Goal: Find specific page/section: Find specific page/section

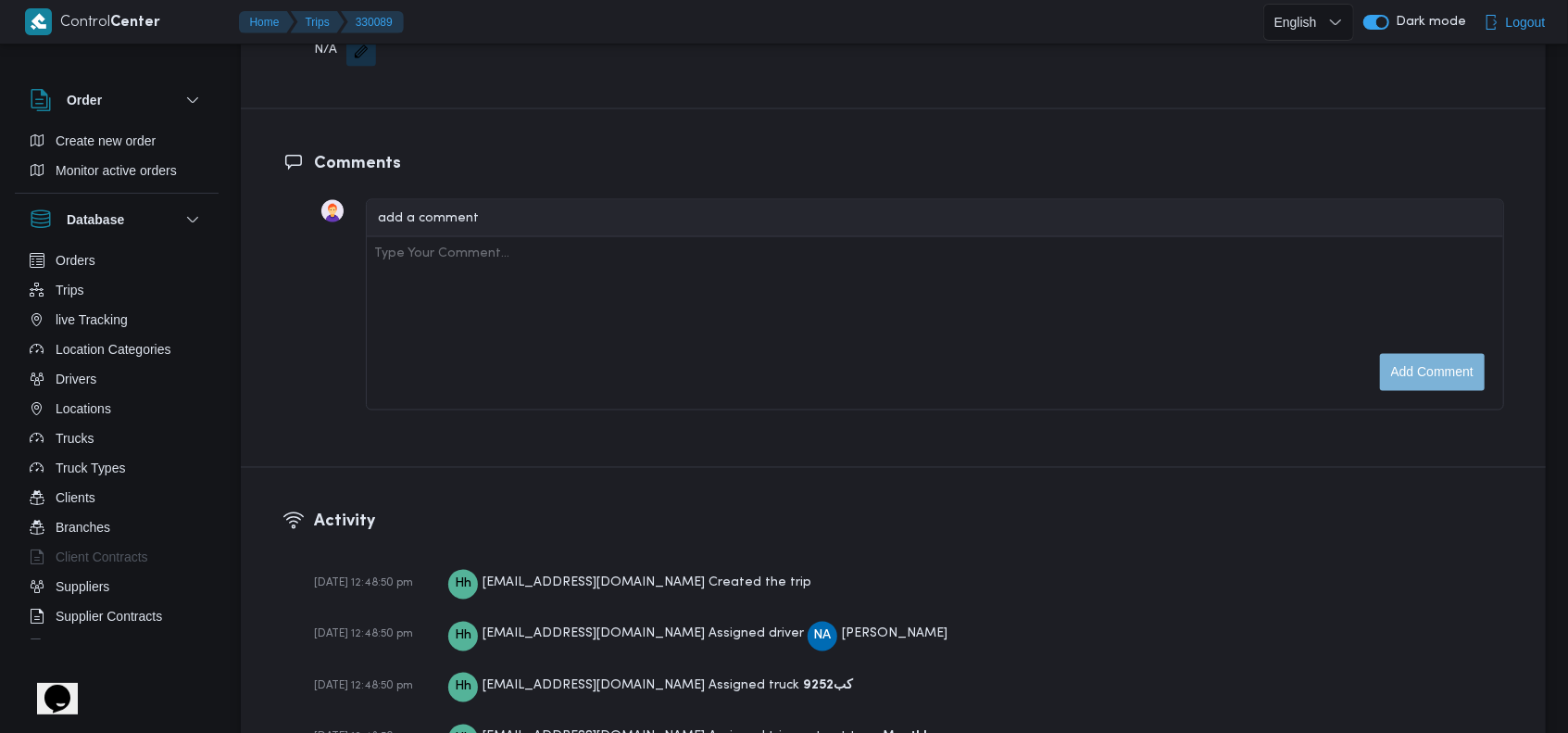
scroll to position [2639, 0]
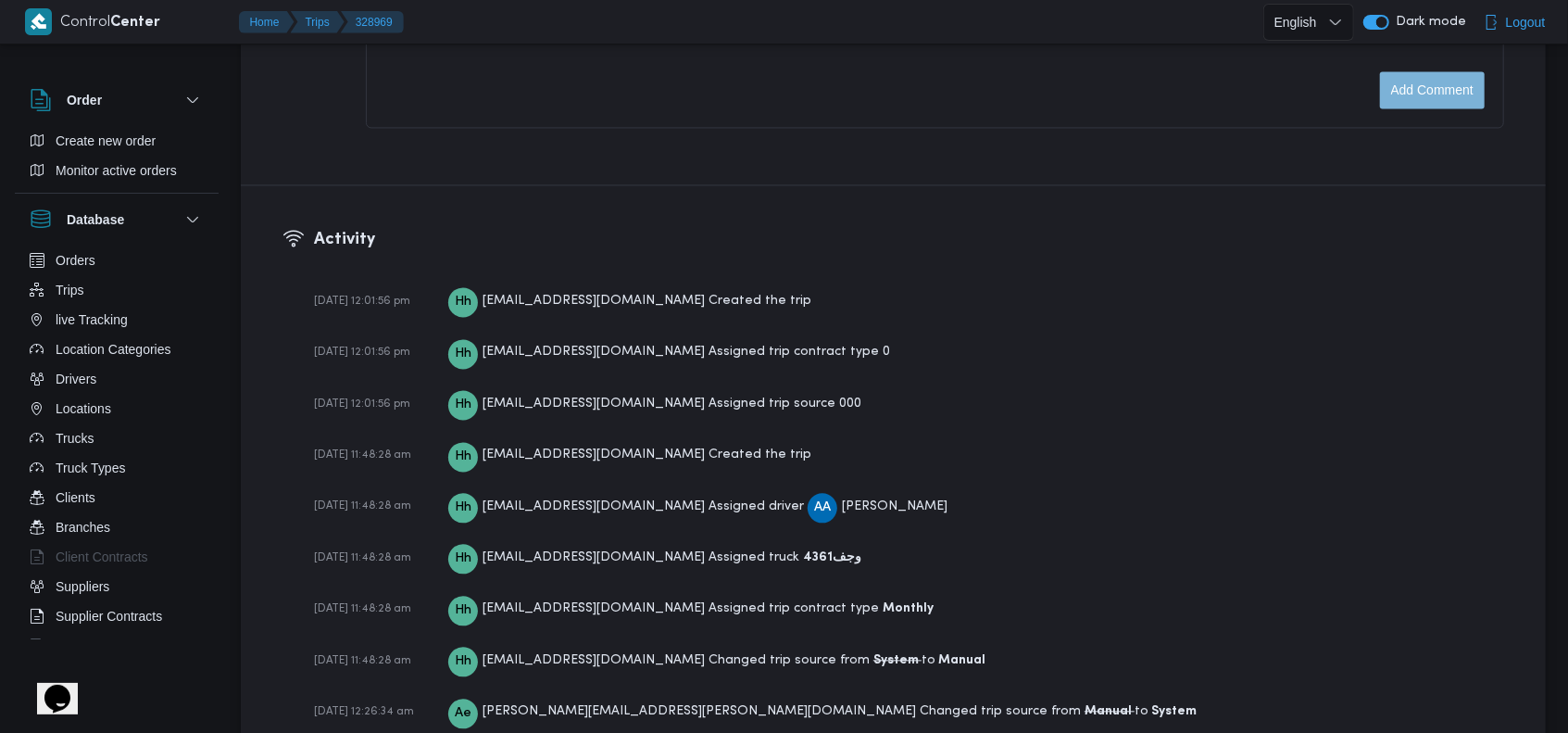
scroll to position [2792, 0]
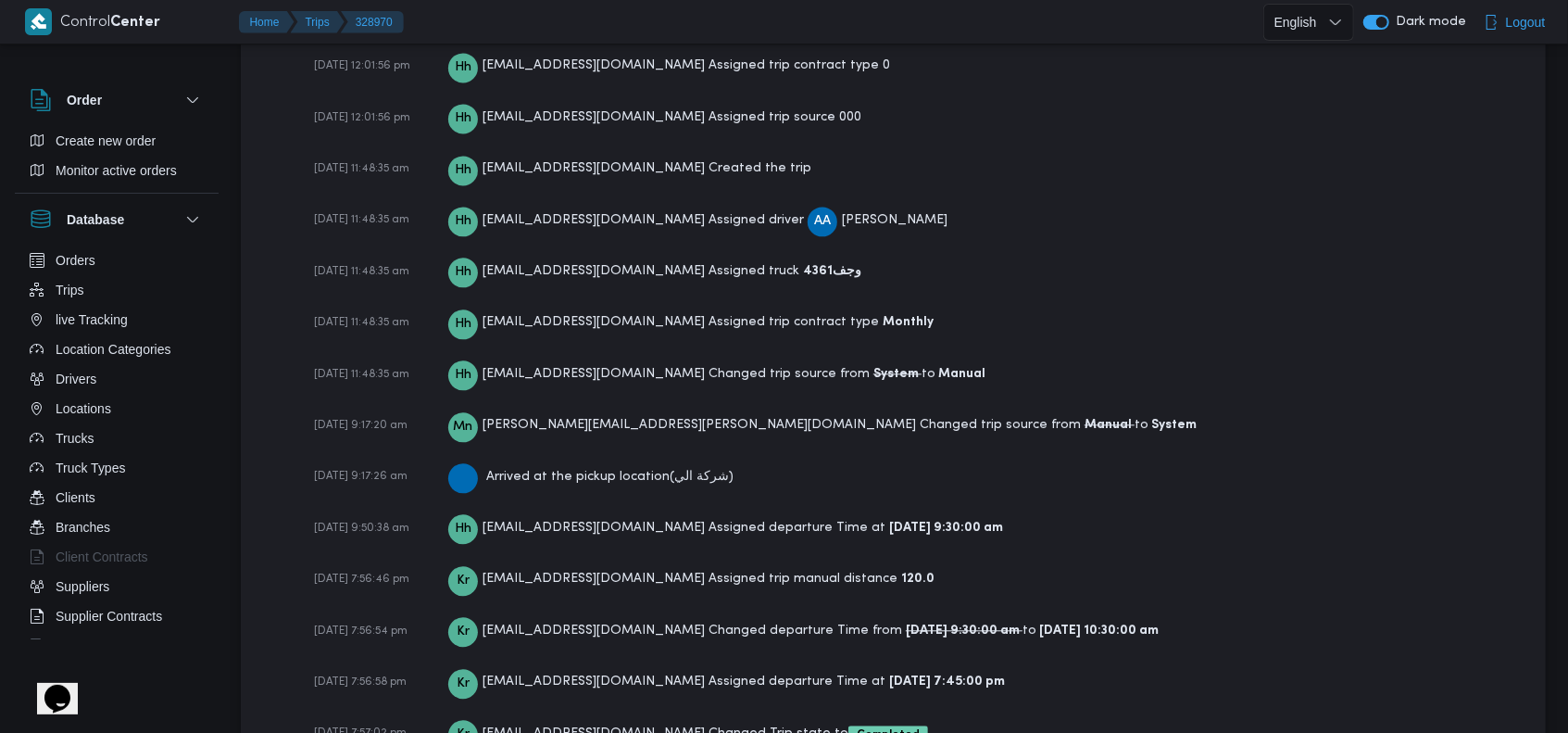
scroll to position [2795, 0]
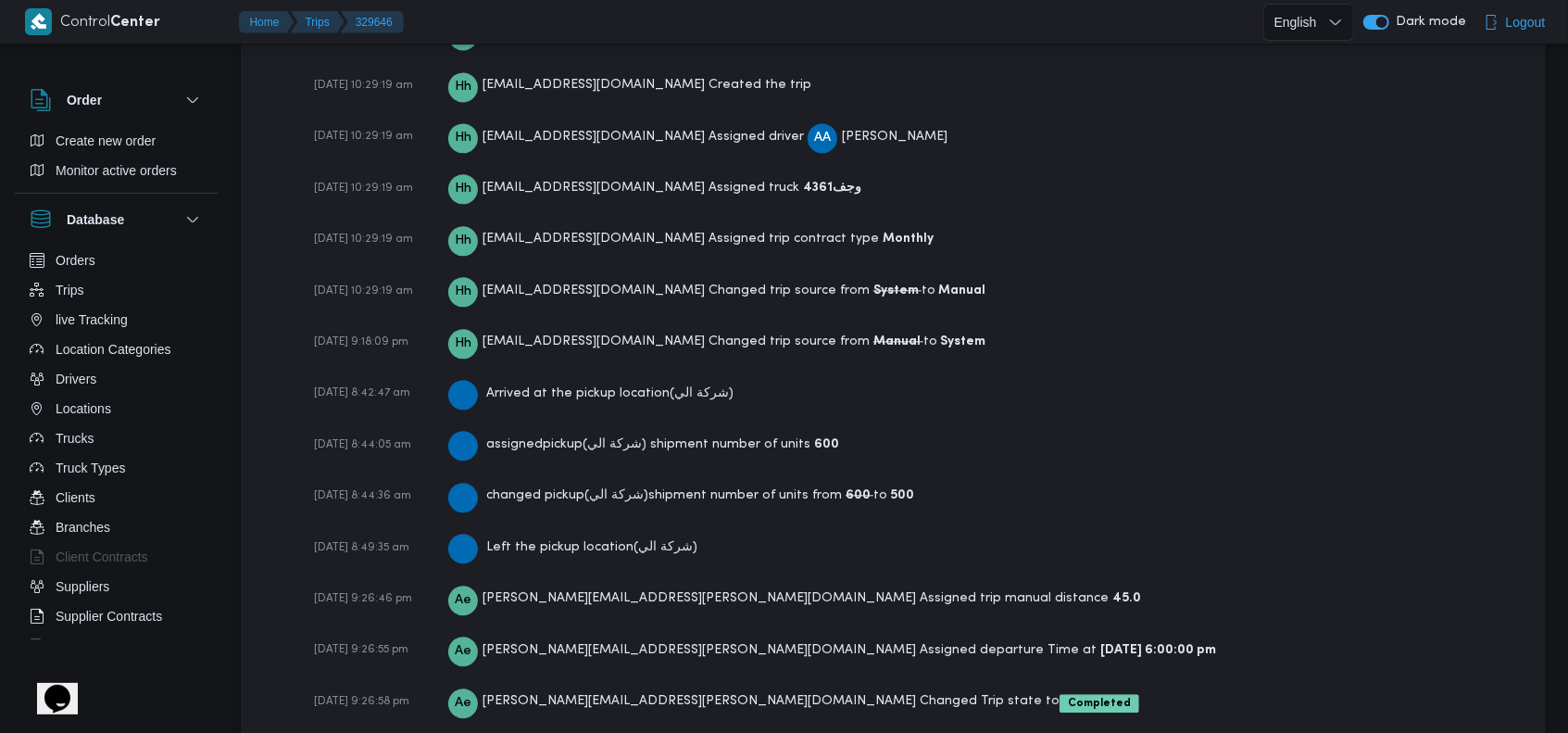
scroll to position [2847, 0]
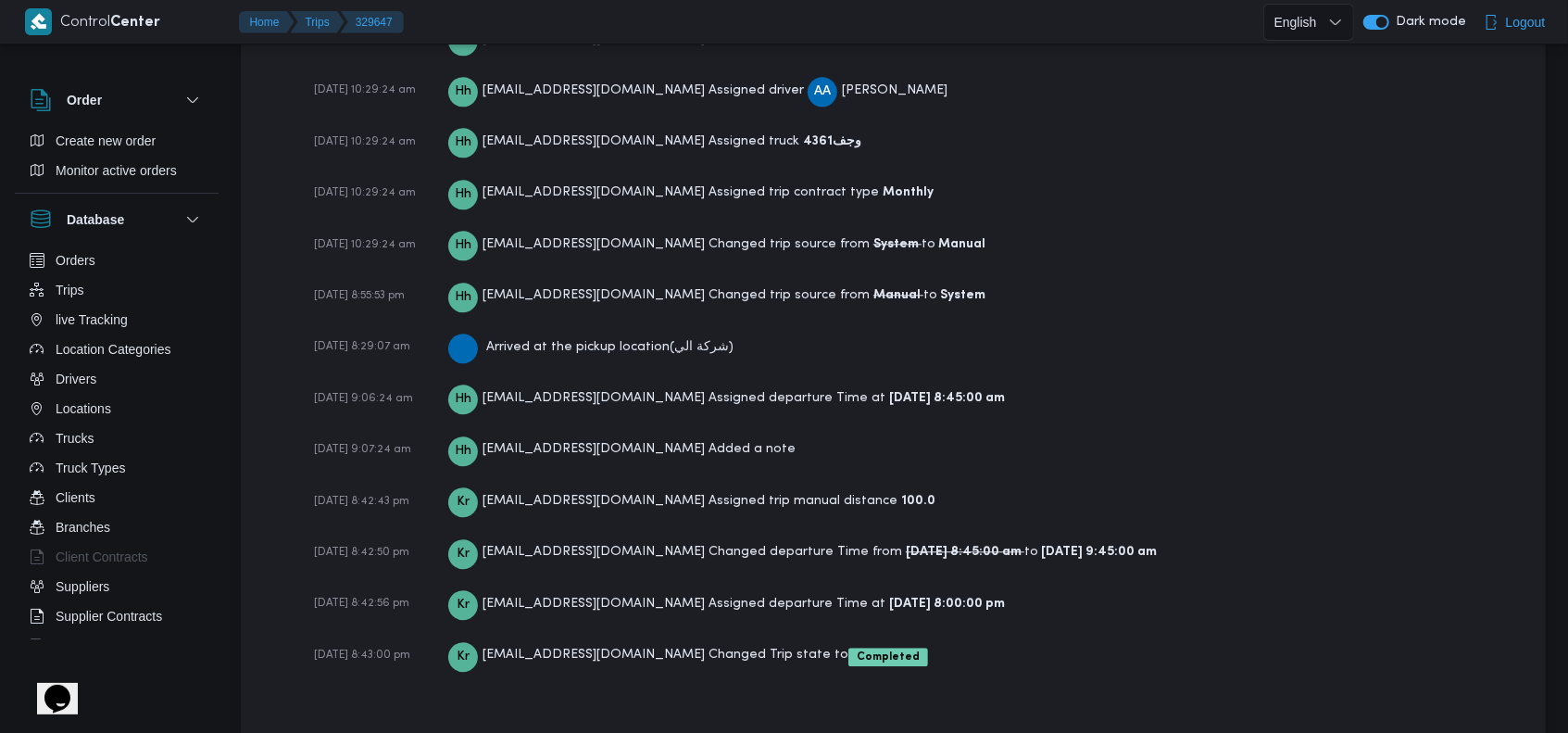
scroll to position [2946, 0]
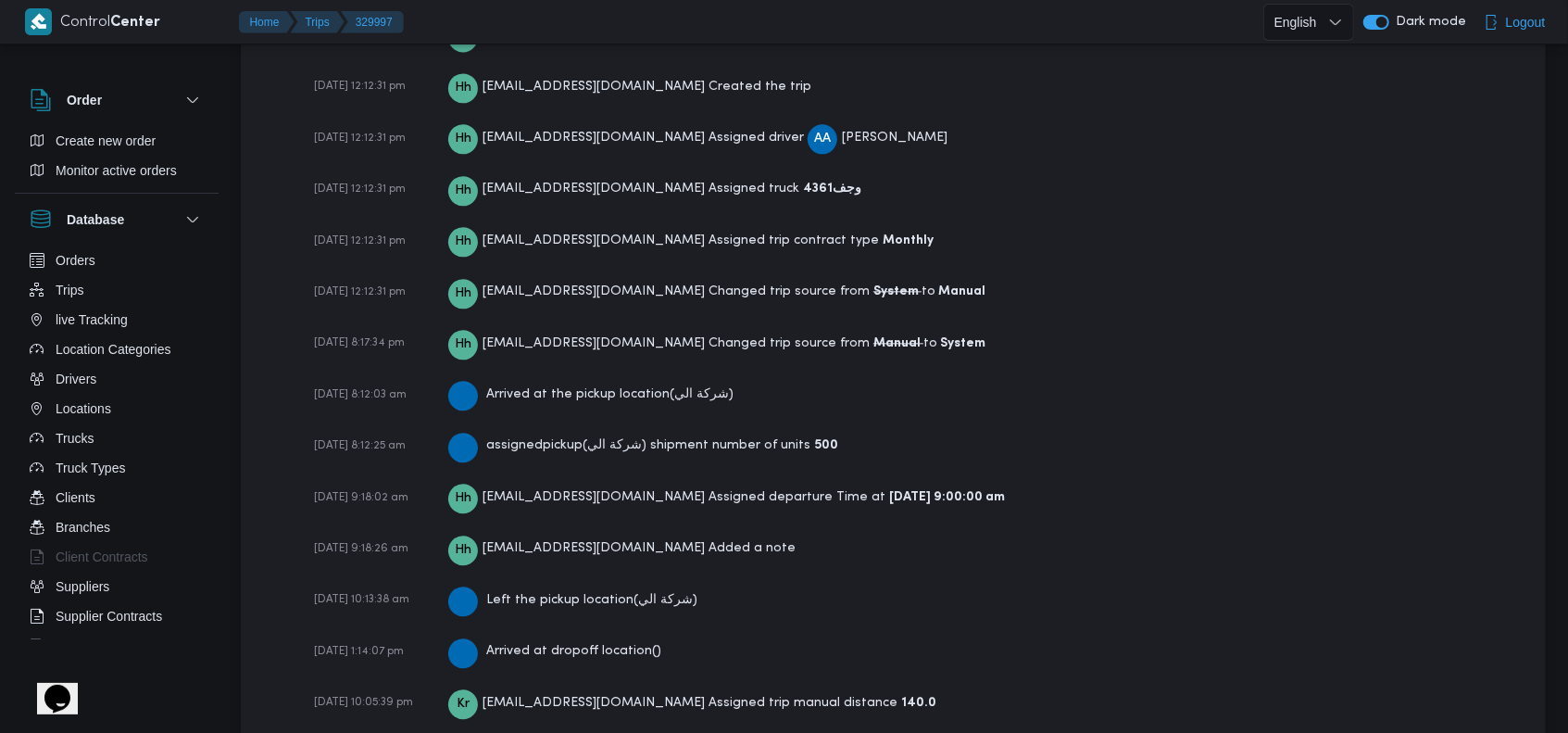
scroll to position [3005, 0]
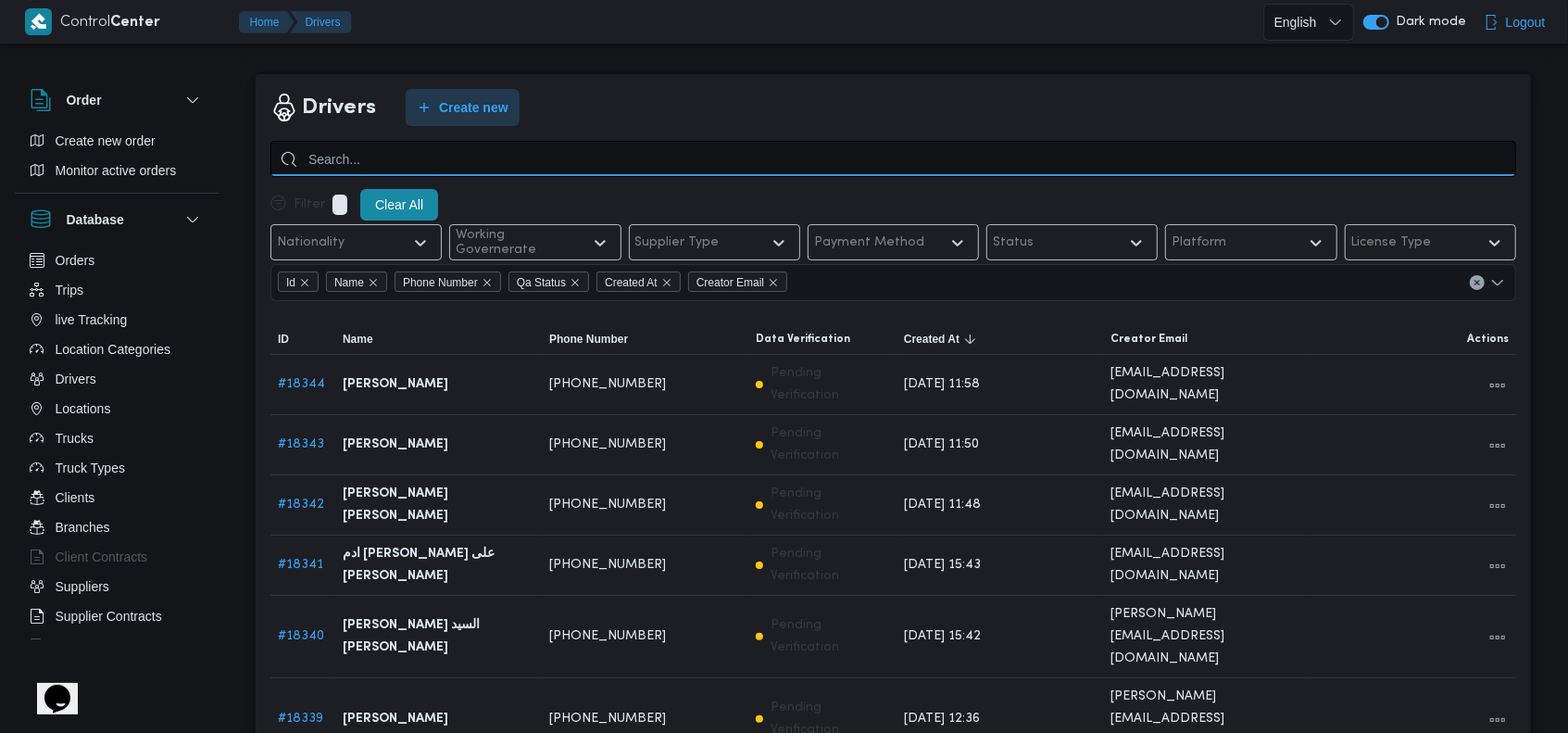
click at [520, 143] on input "search" at bounding box center [893, 159] width 1245 height 37
paste input "محمد عيد سيد"
type input "محمد عيد سيد"
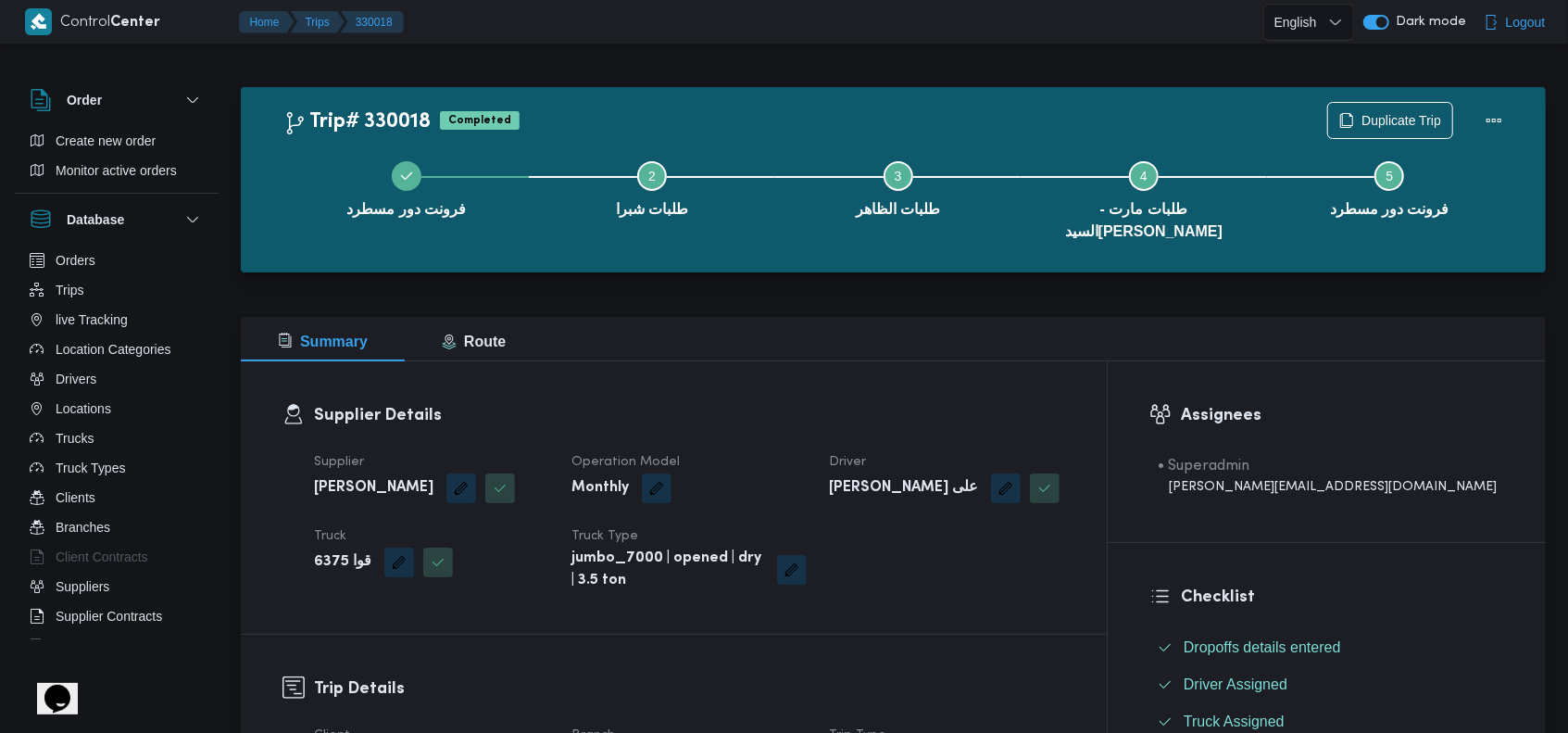
click at [912, 496] on div "Supplier عبدالقادر عادل عبدالقادر الحسيني Operation Model Monthly Driver محمد ع…" at bounding box center [689, 521] width 773 height 163
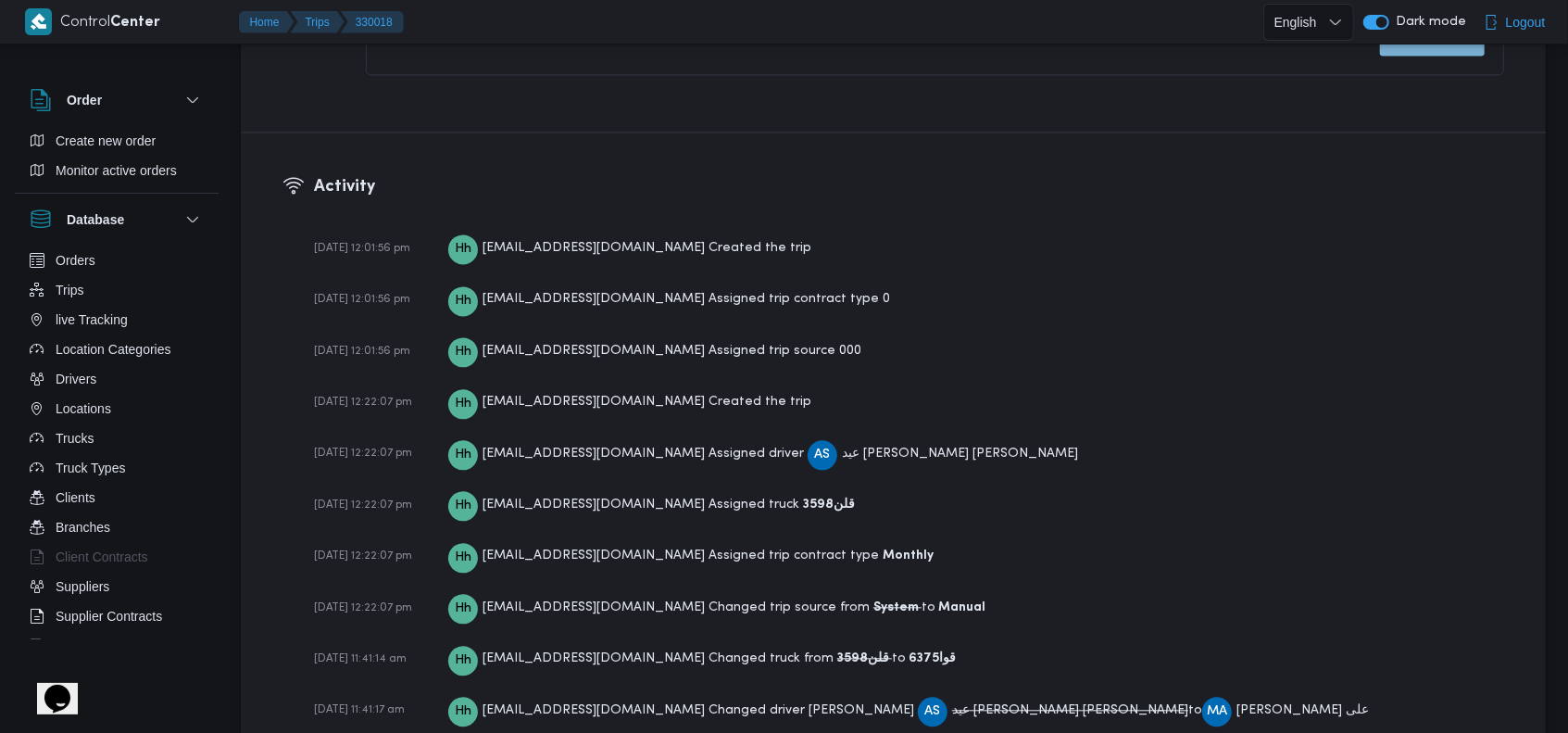
scroll to position [2840, 0]
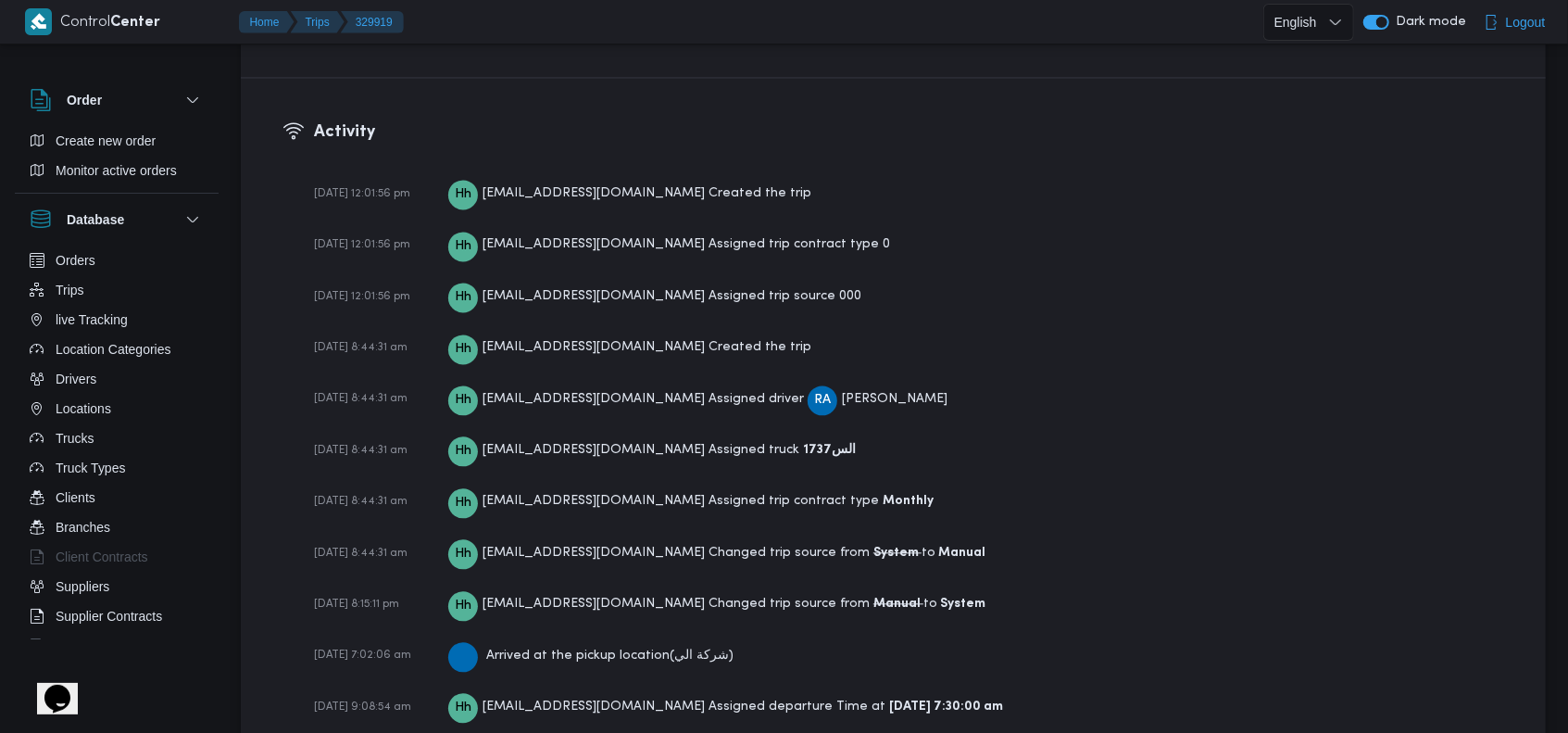
scroll to position [2653, 0]
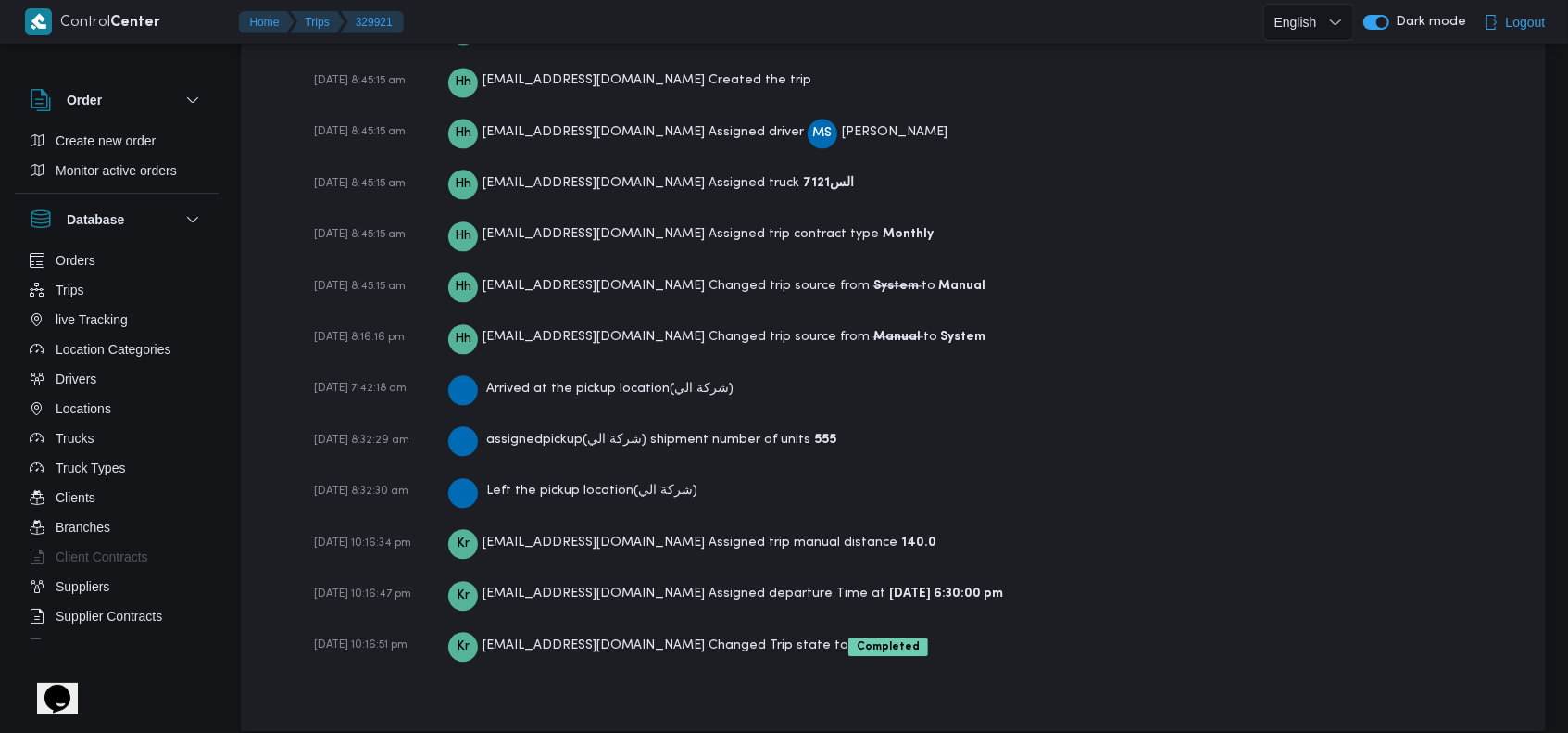
scroll to position [2301, 0]
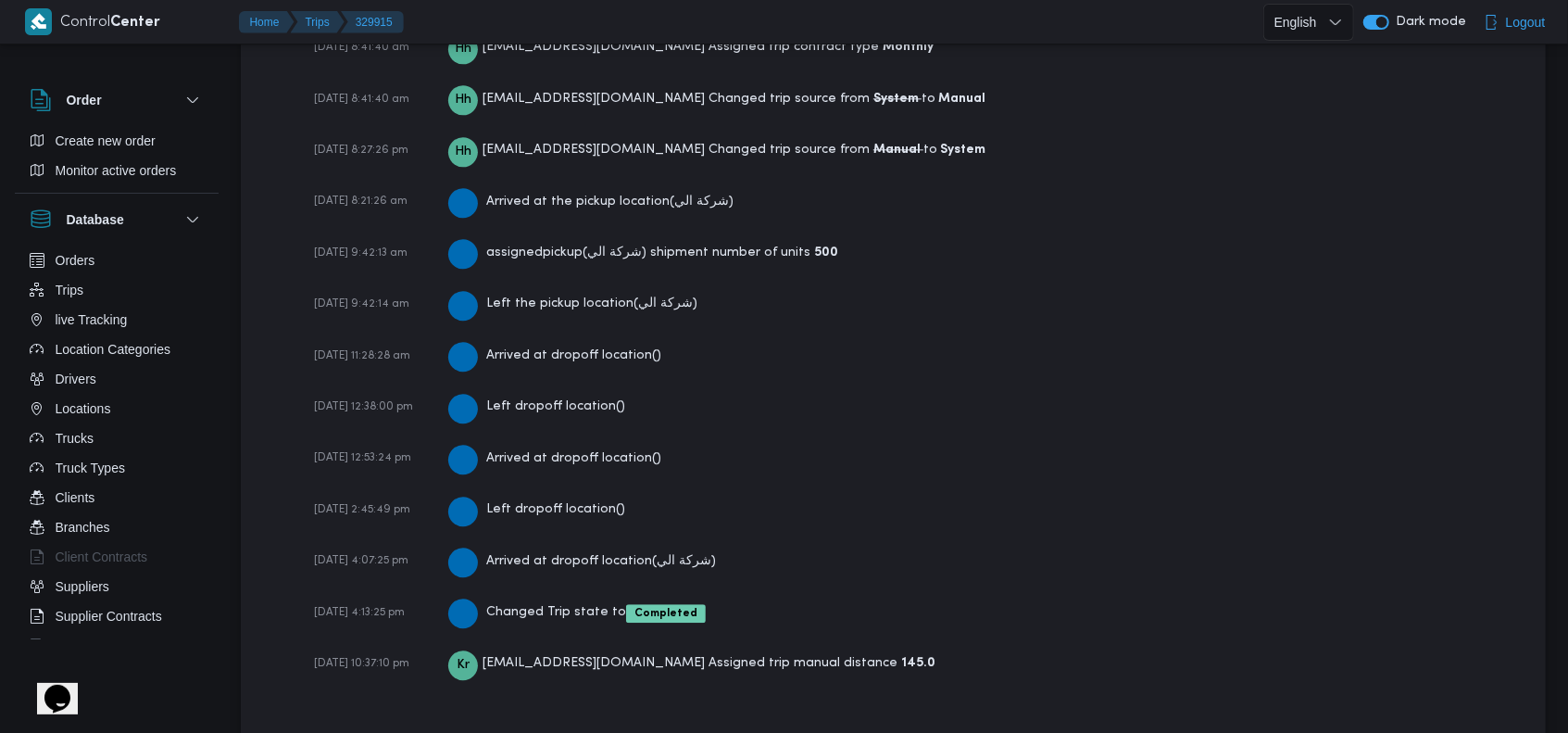
scroll to position [3054, 0]
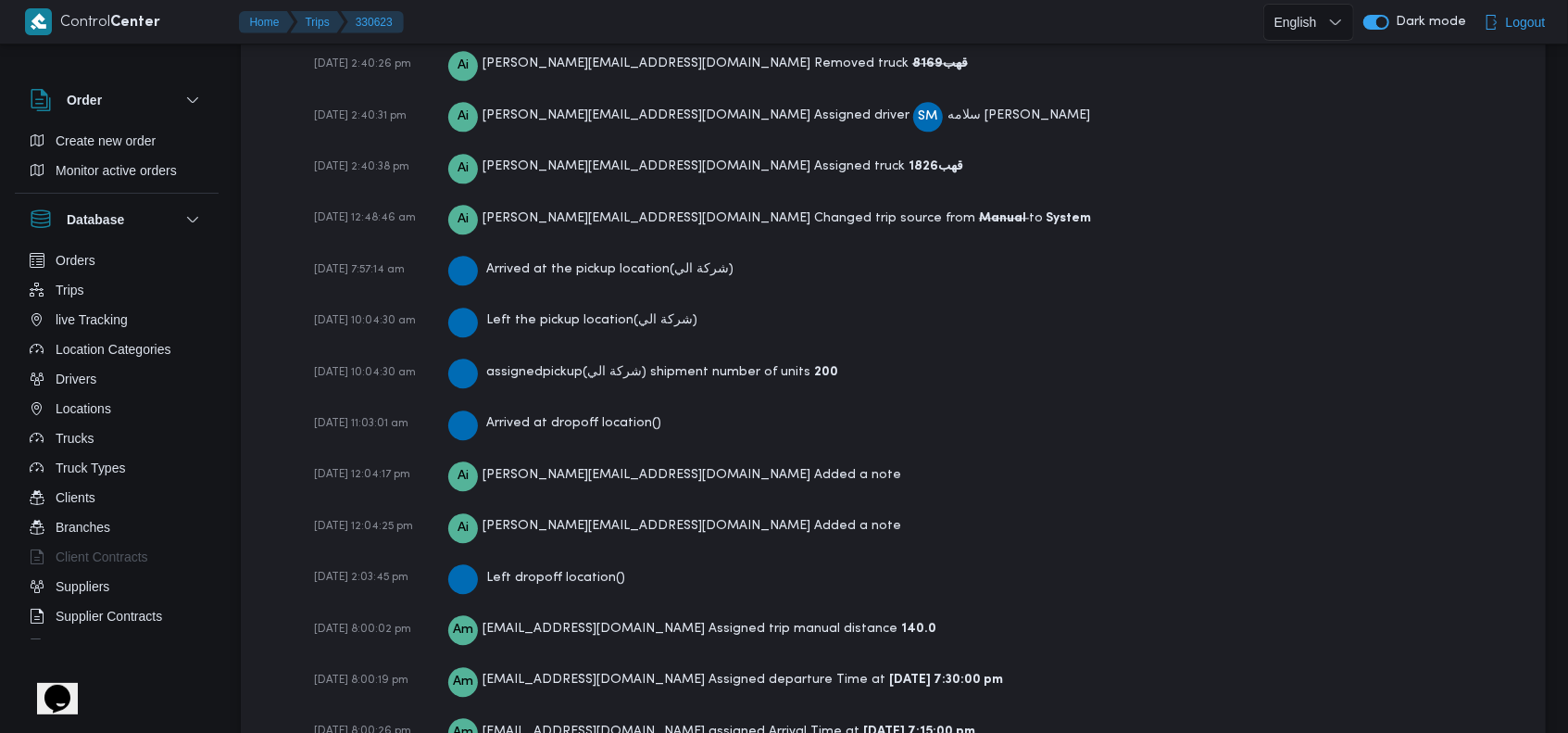
scroll to position [3194, 0]
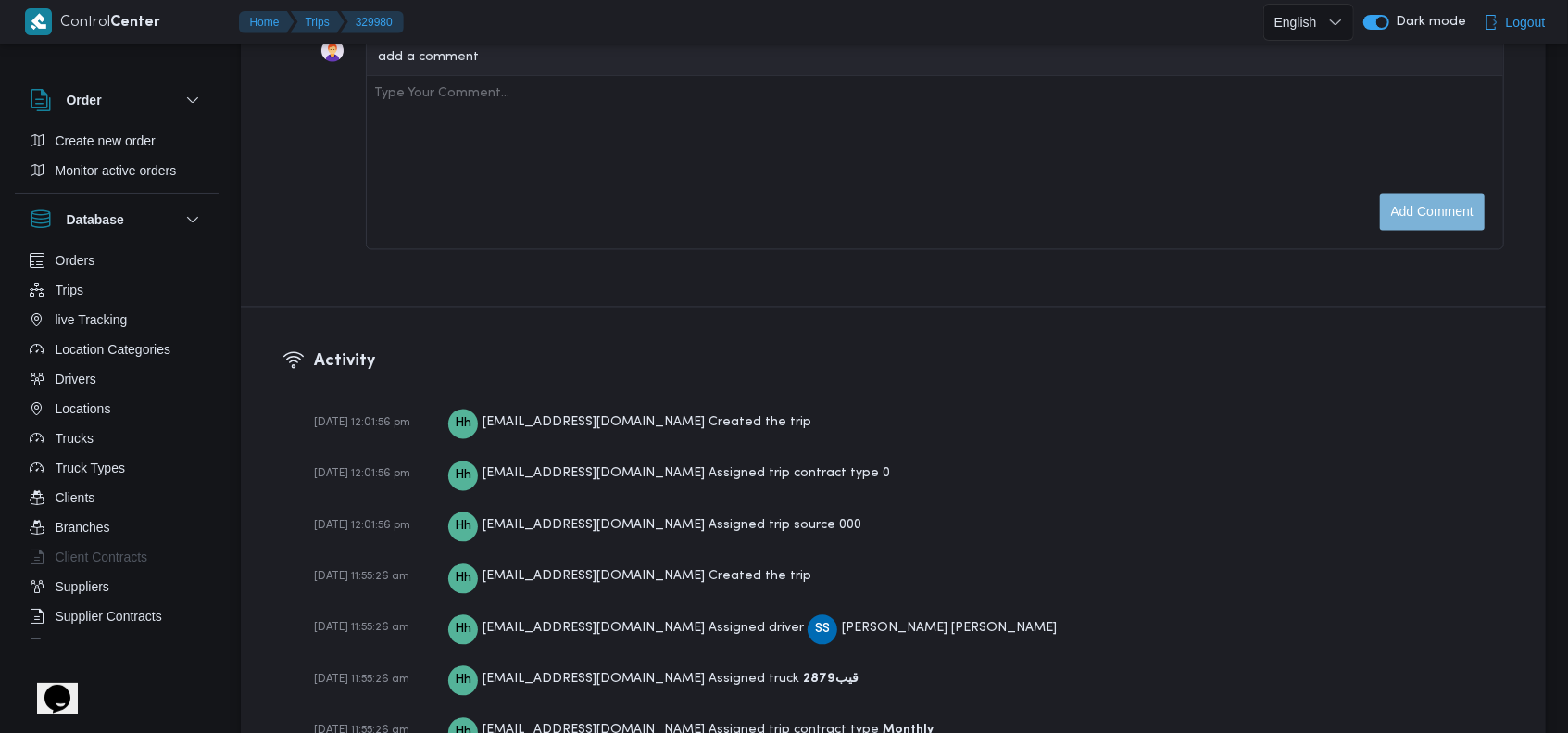
scroll to position [2946, 0]
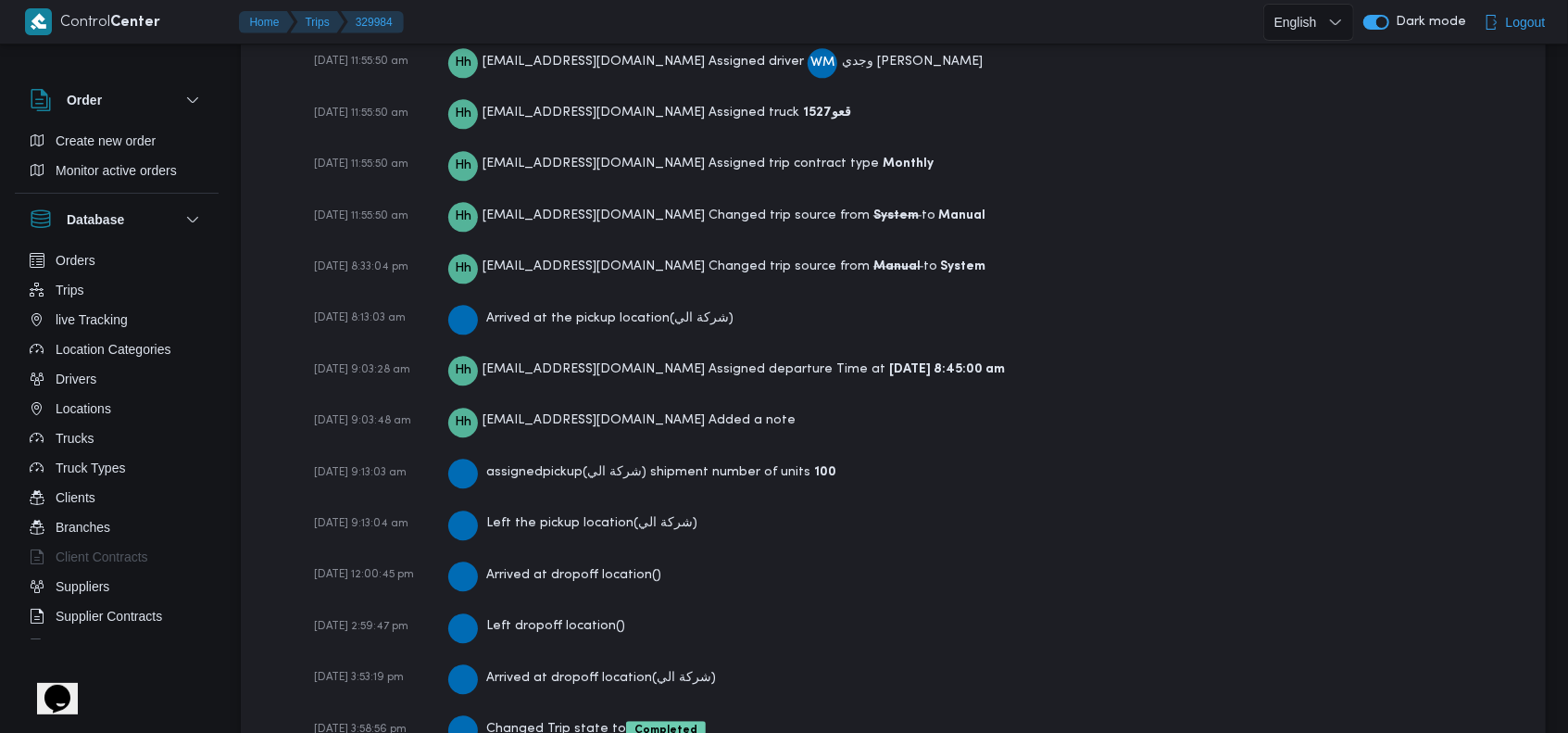
scroll to position [2965, 0]
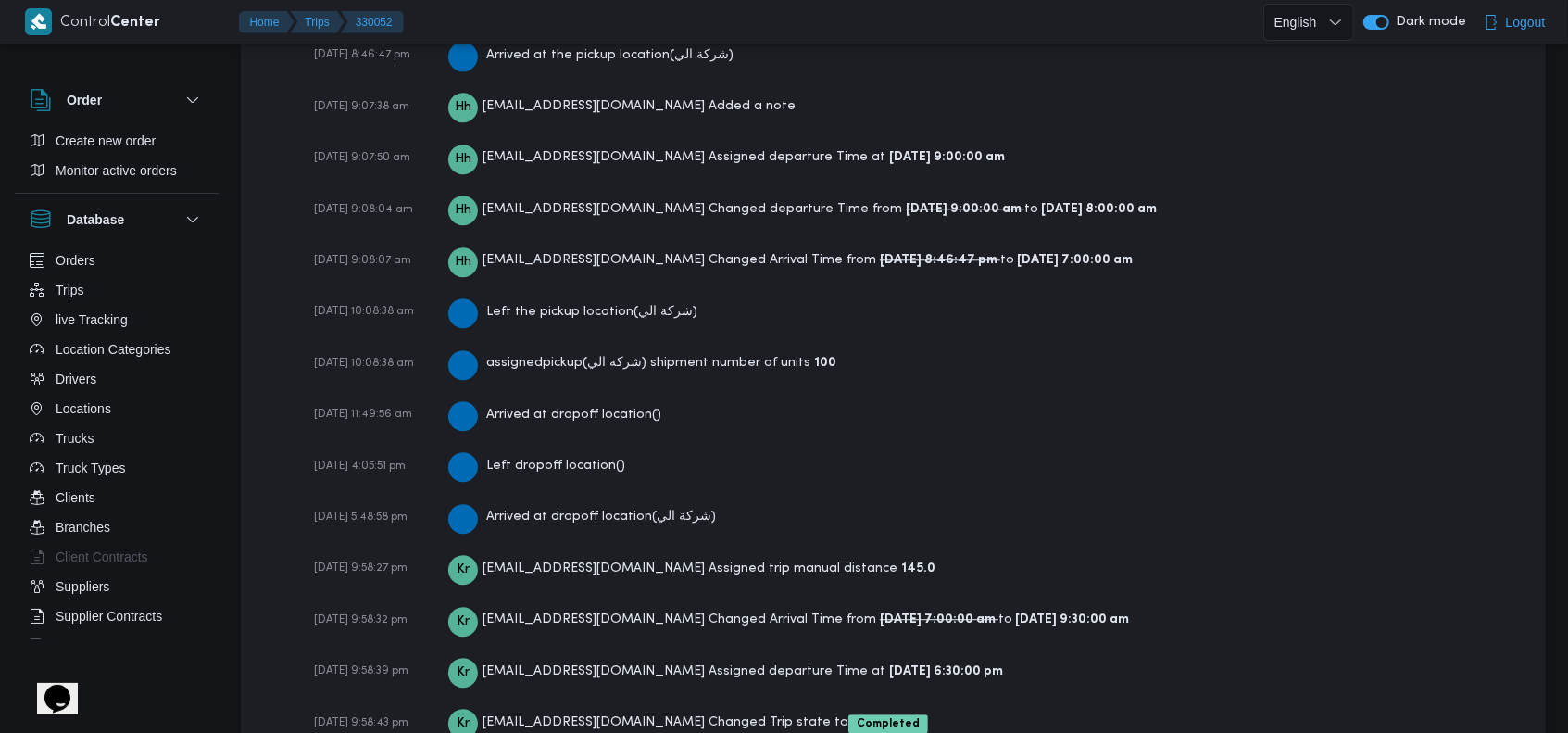
scroll to position [3216, 0]
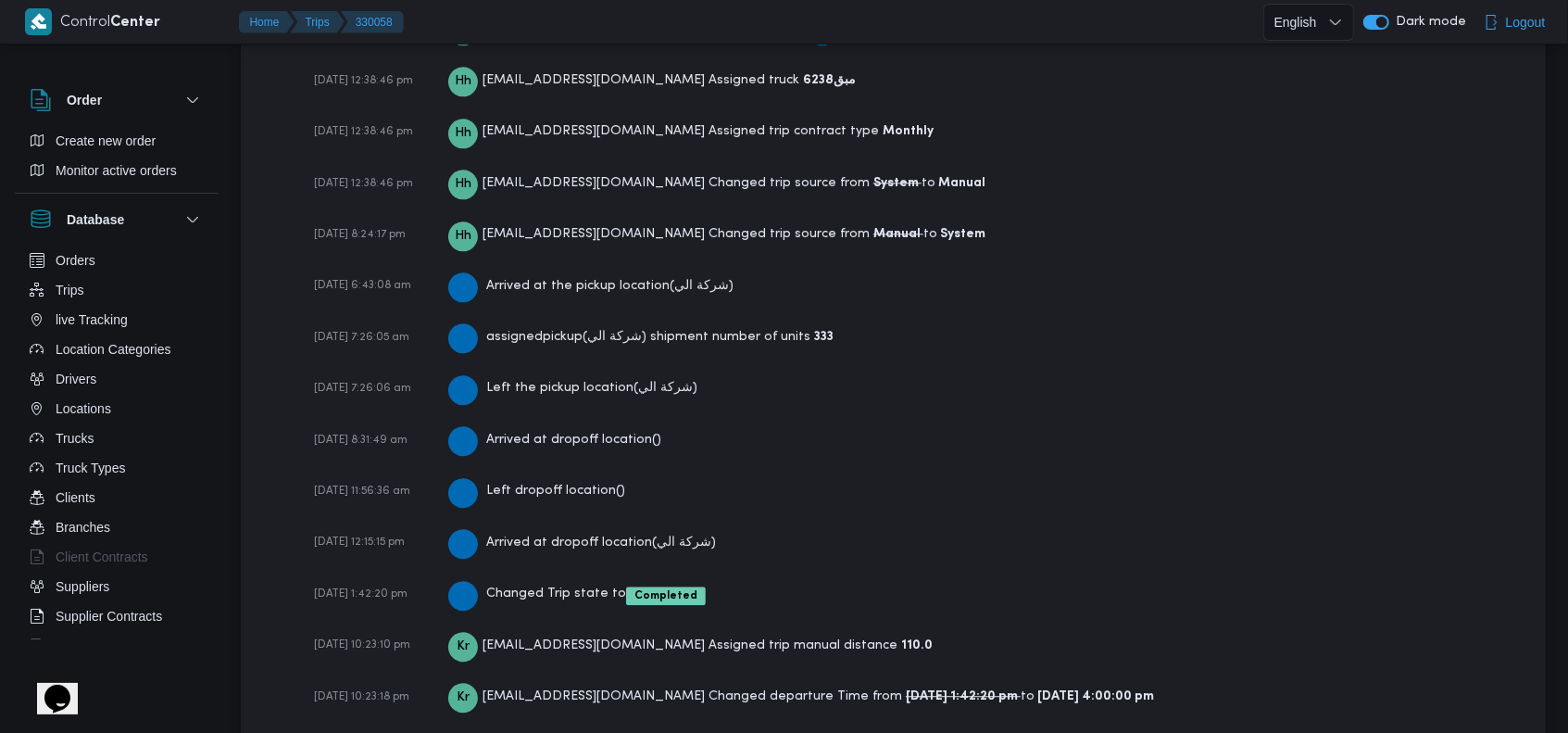
scroll to position [2952, 0]
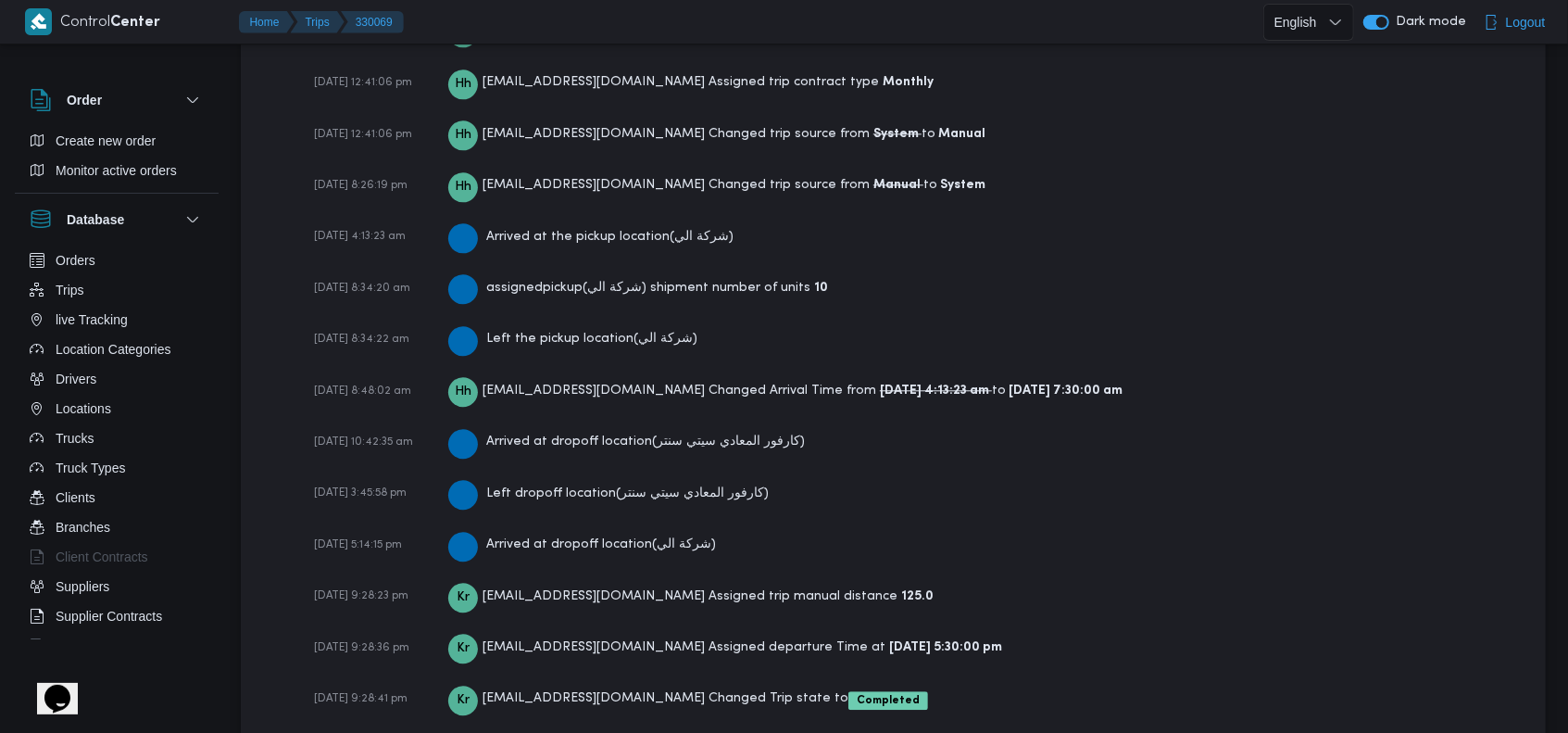
scroll to position [3005, 0]
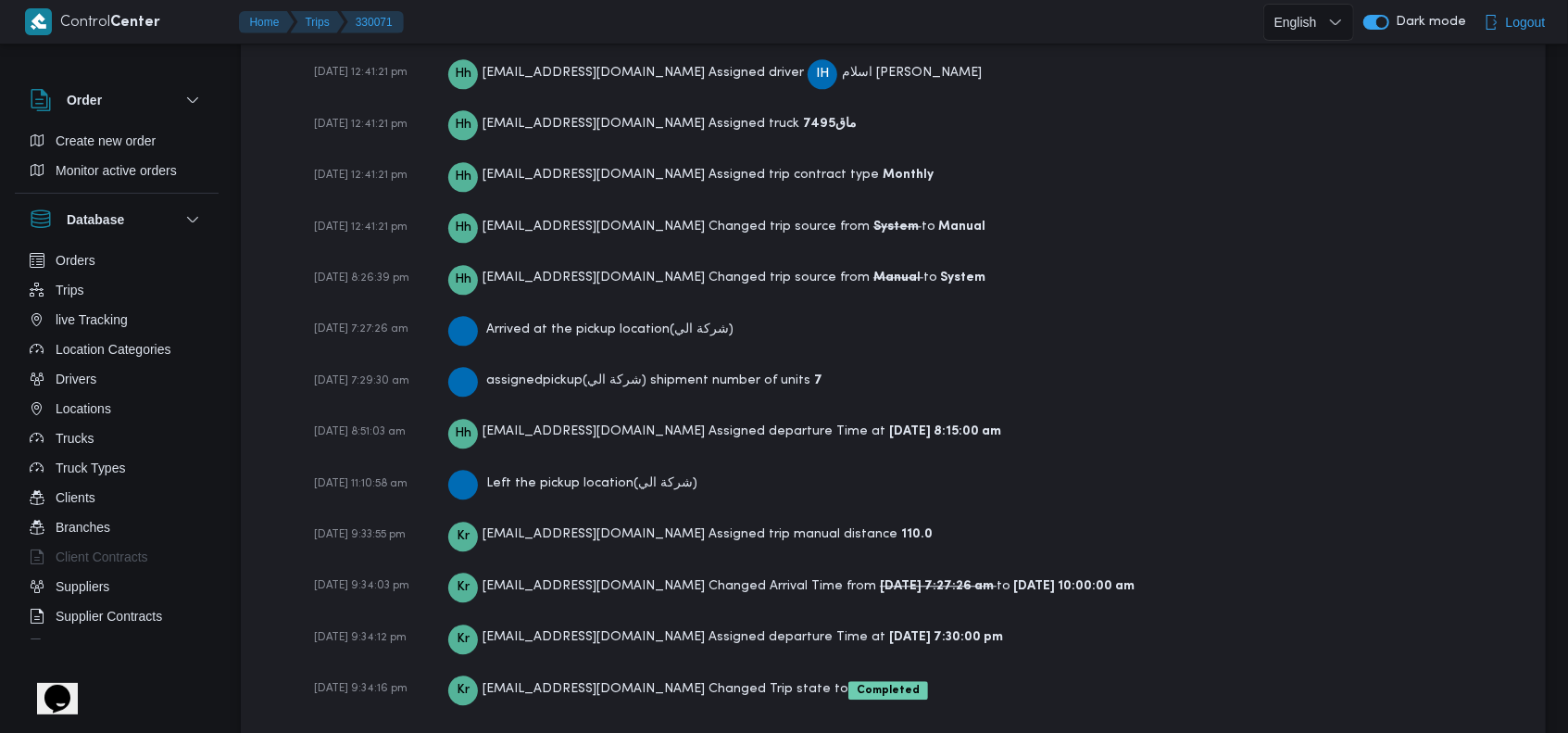
scroll to position [2900, 0]
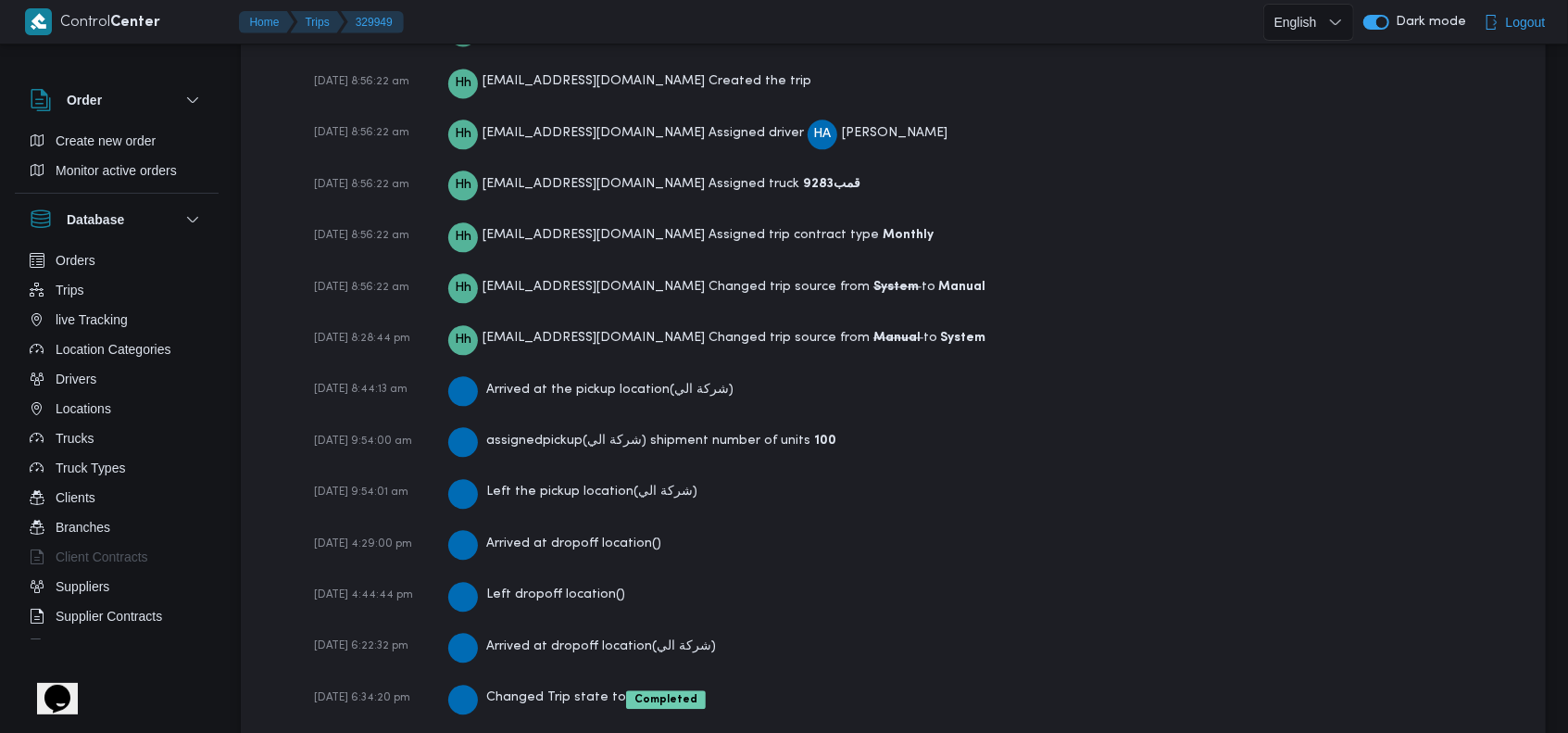
scroll to position [2900, 0]
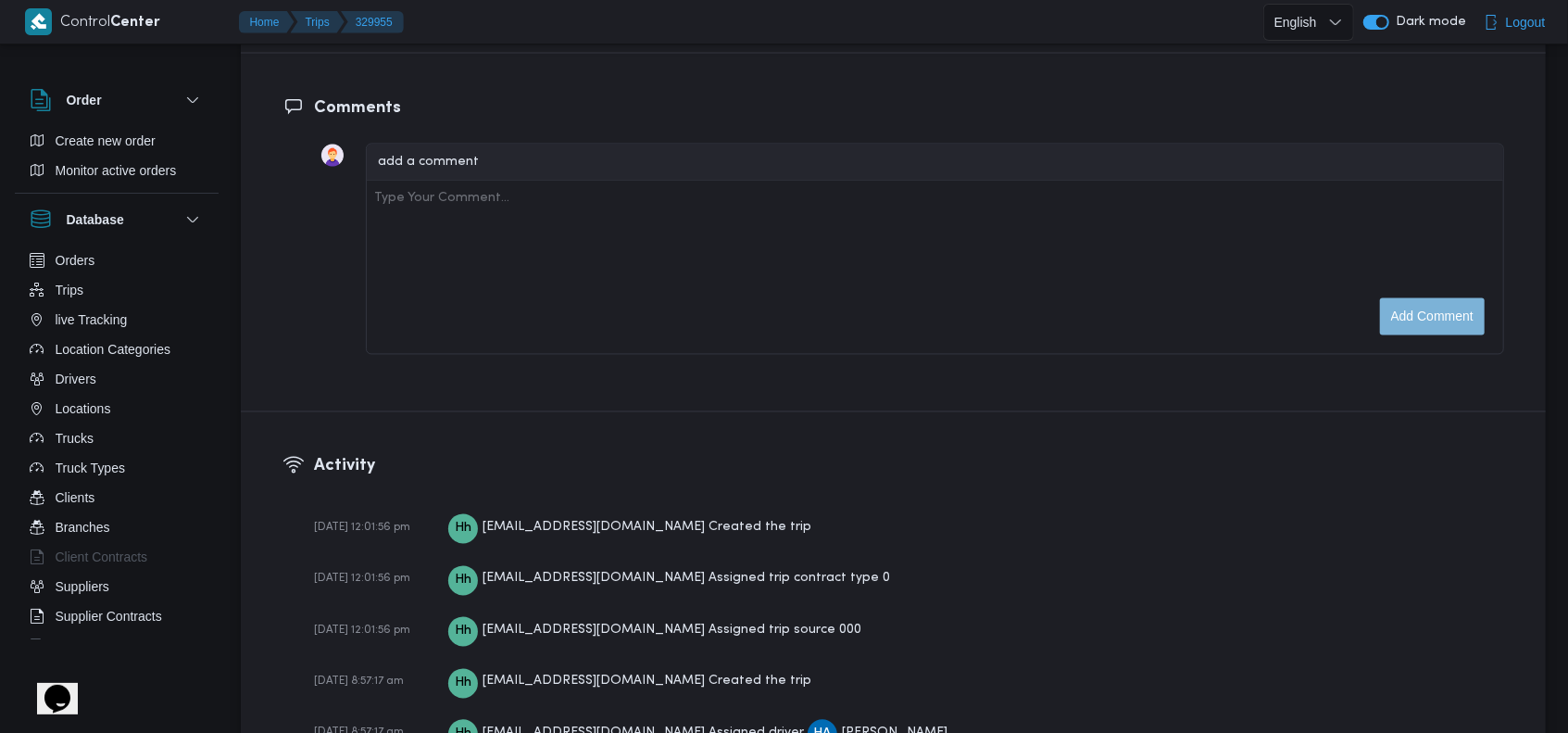
scroll to position [2900, 0]
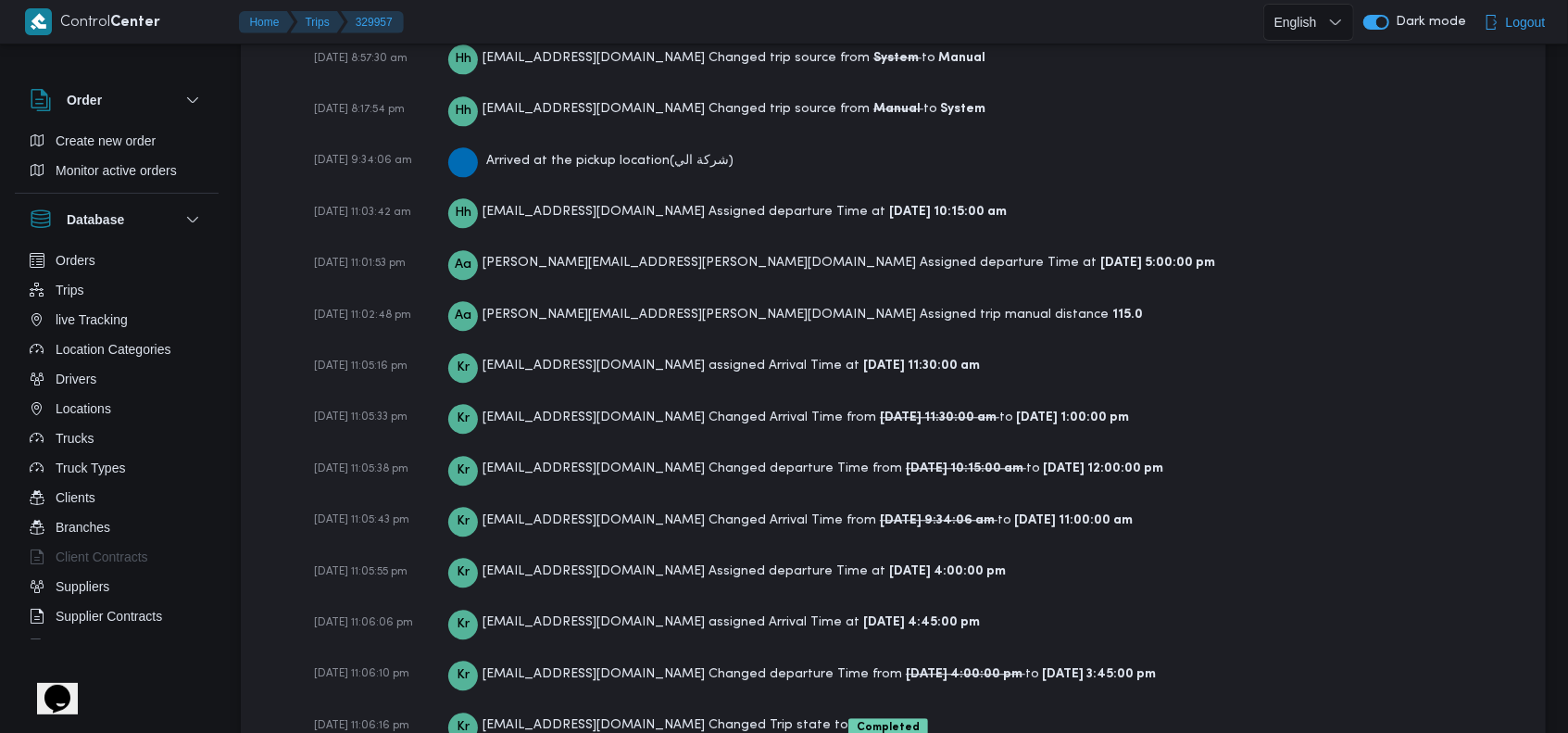
scroll to position [3087, 0]
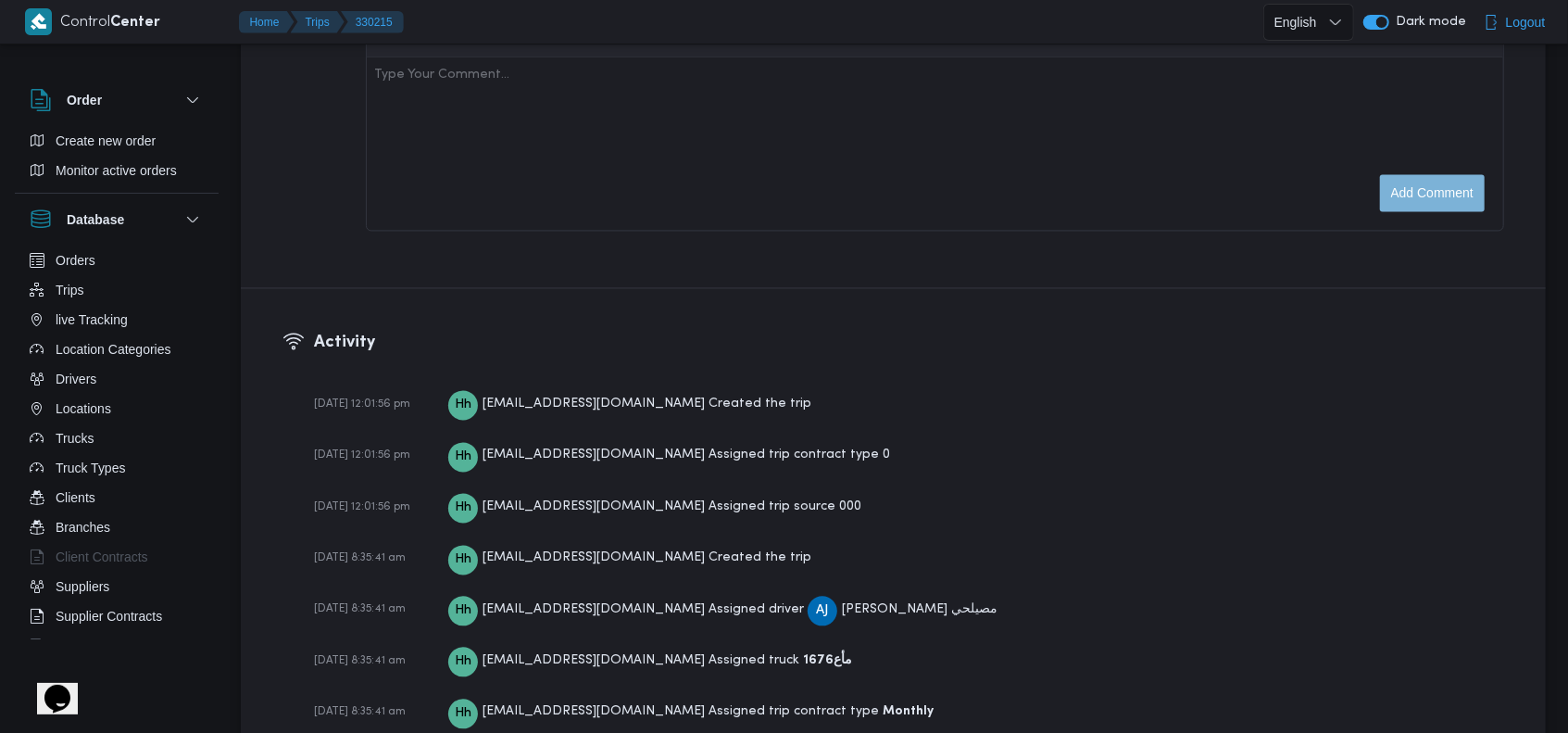
scroll to position [2900, 0]
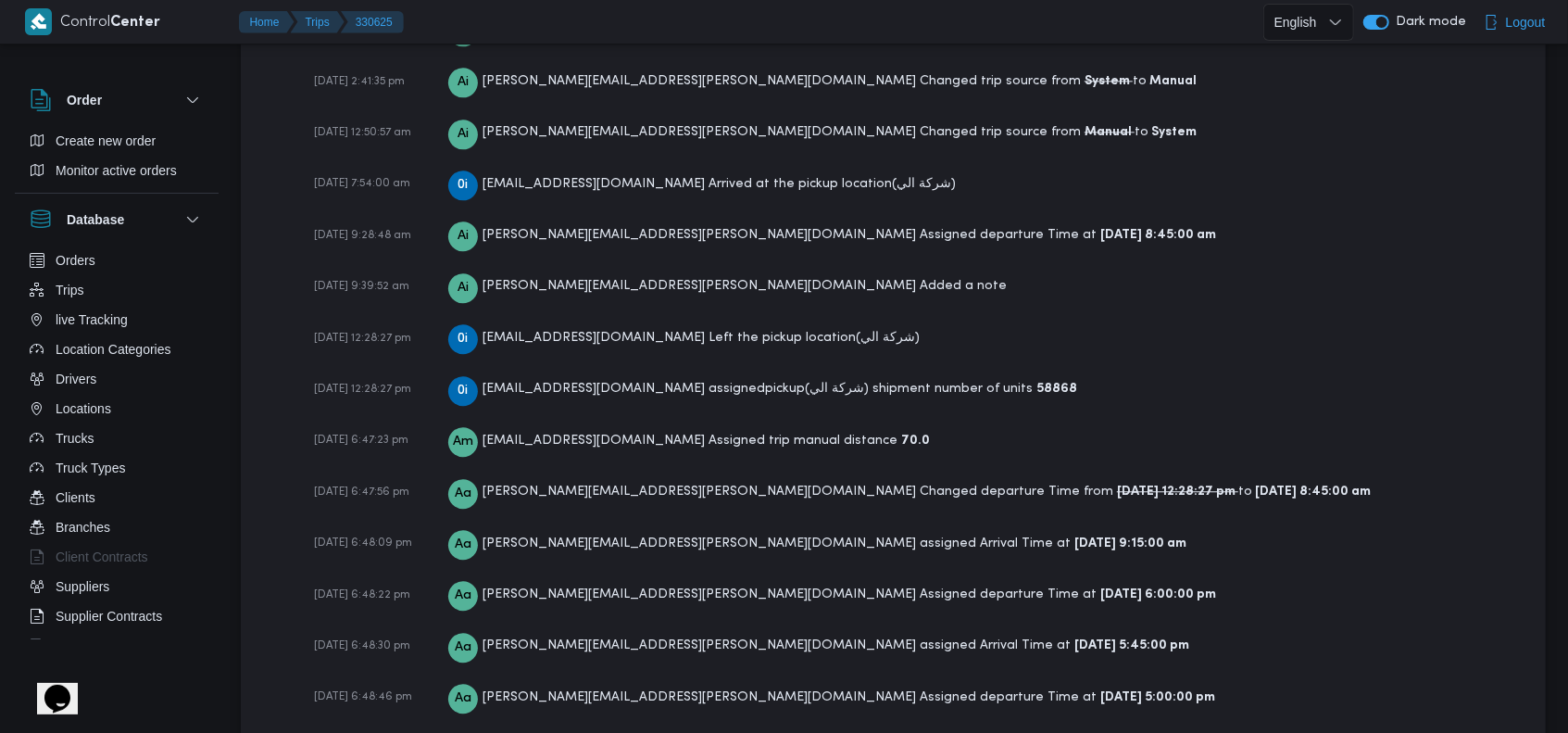
scroll to position [2965, 0]
